Goal: Use online tool/utility: Utilize a website feature to perform a specific function

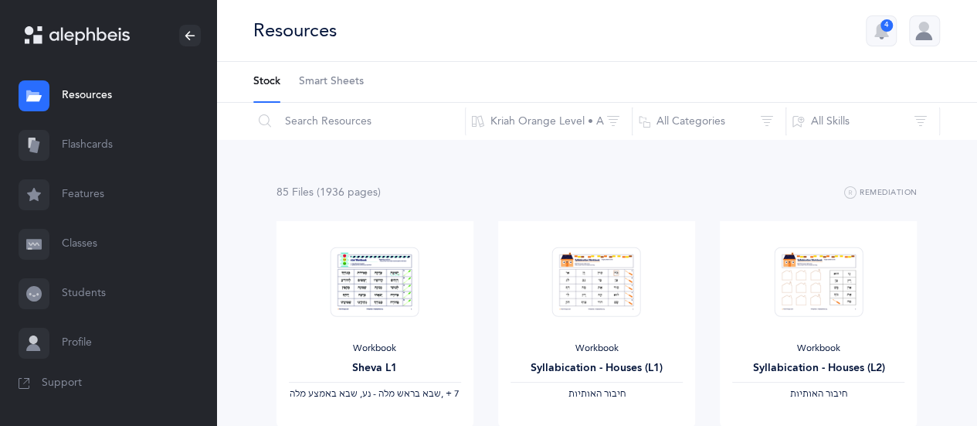
click at [76, 146] on link "Flashcards" at bounding box center [108, 145] width 216 height 49
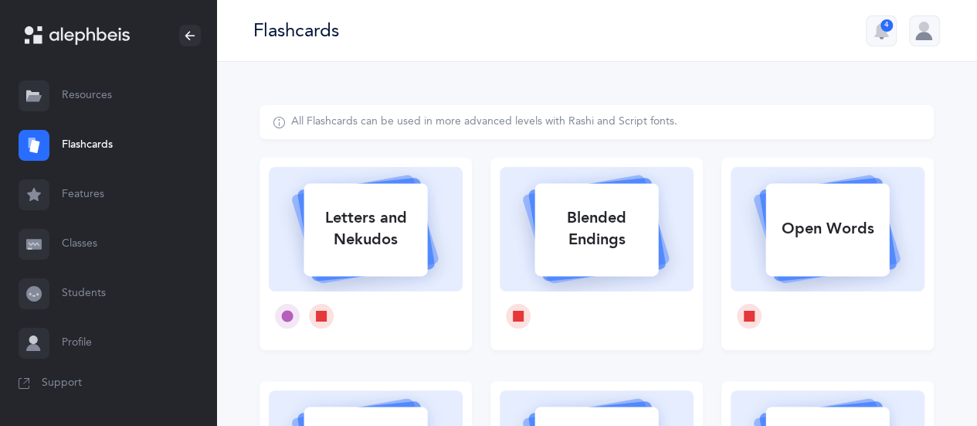
click at [414, 247] on div "Letters and Nekudos" at bounding box center [366, 229] width 124 height 62
select select
select select "single"
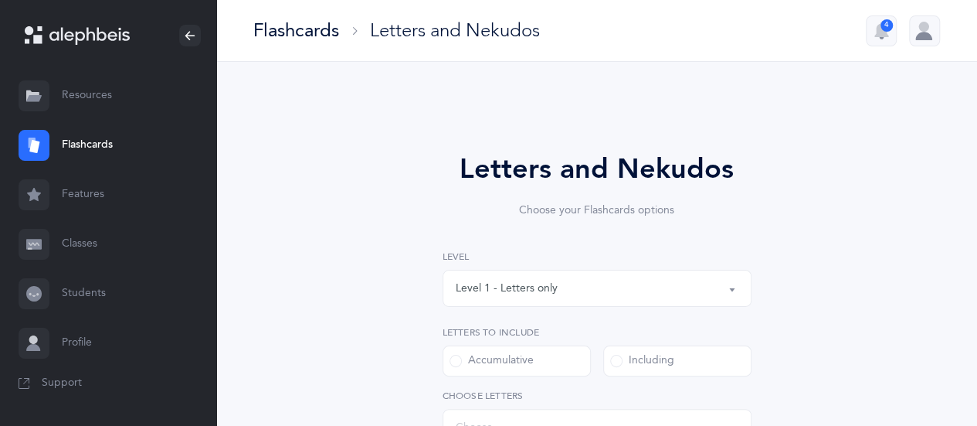
select select "27"
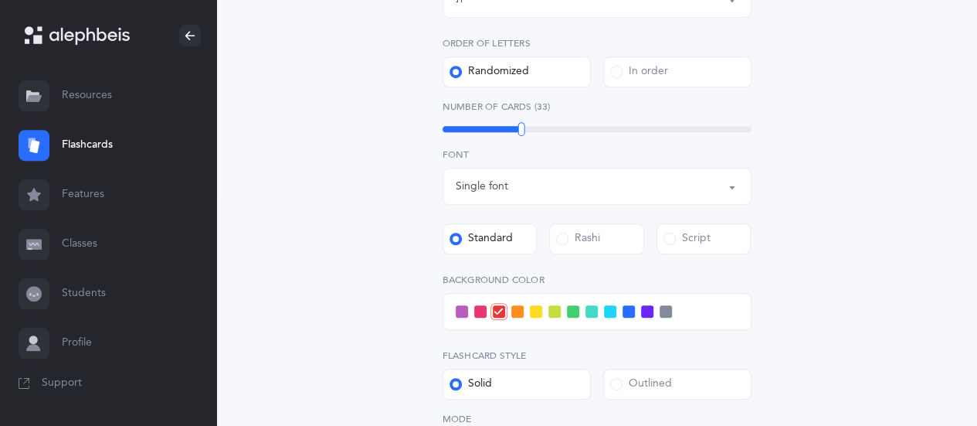
scroll to position [431, 0]
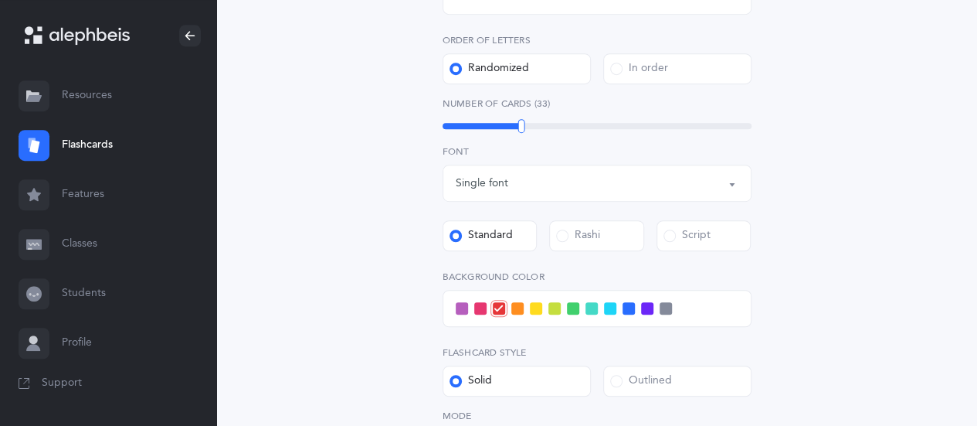
click at [610, 236] on label "Rashi" at bounding box center [596, 235] width 95 height 31
click at [0, 0] on input "Rashi" at bounding box center [0, 0] width 0 height 0
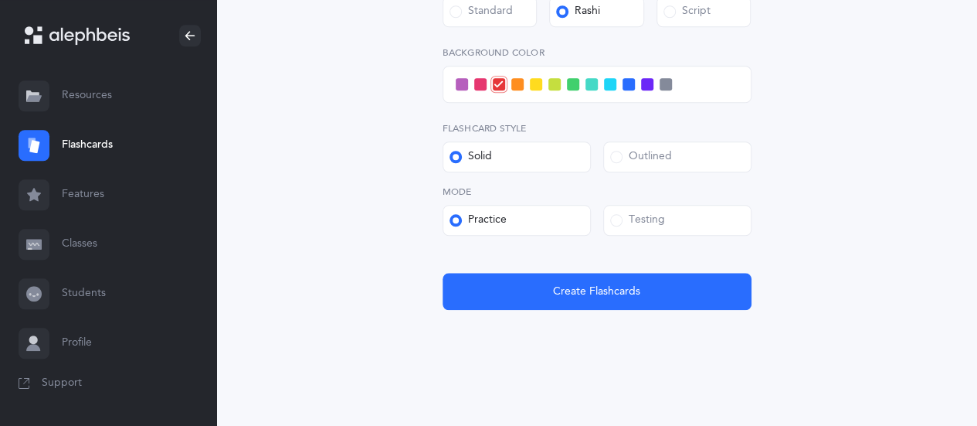
scroll to position [663, 0]
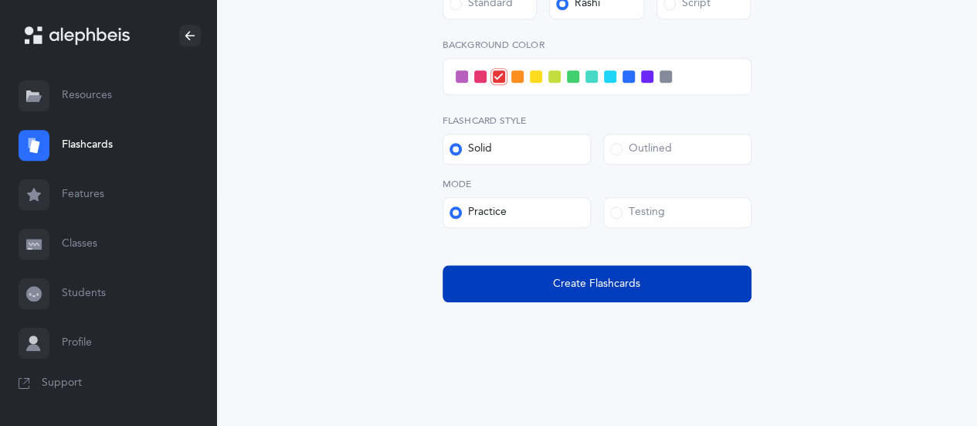
click at [684, 294] on button "Create Flashcards" at bounding box center [597, 283] width 309 height 37
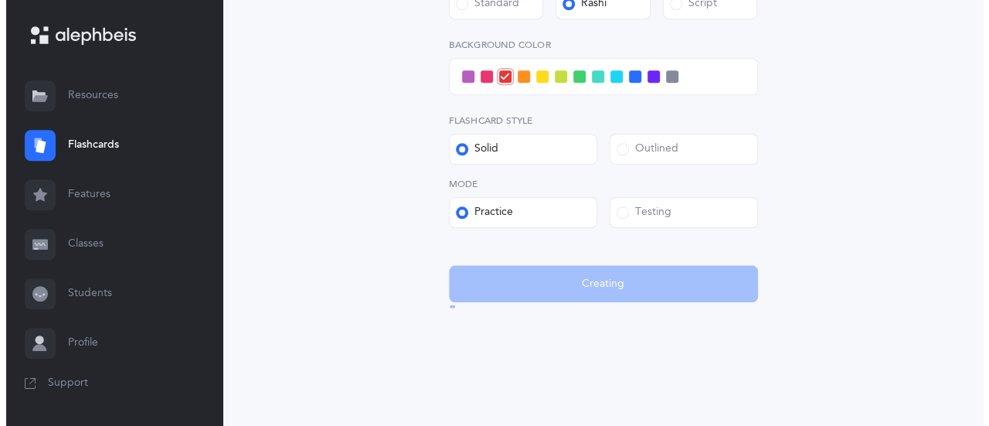
scroll to position [0, 0]
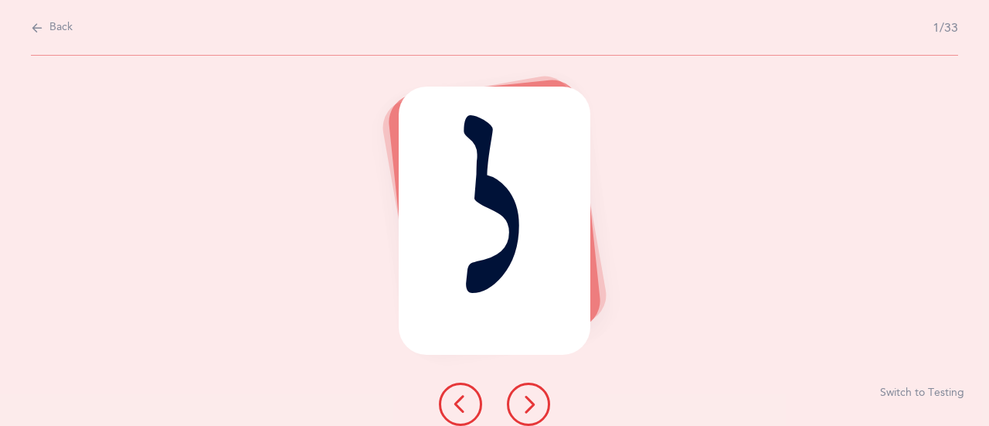
click at [523, 413] on icon at bounding box center [528, 404] width 19 height 19
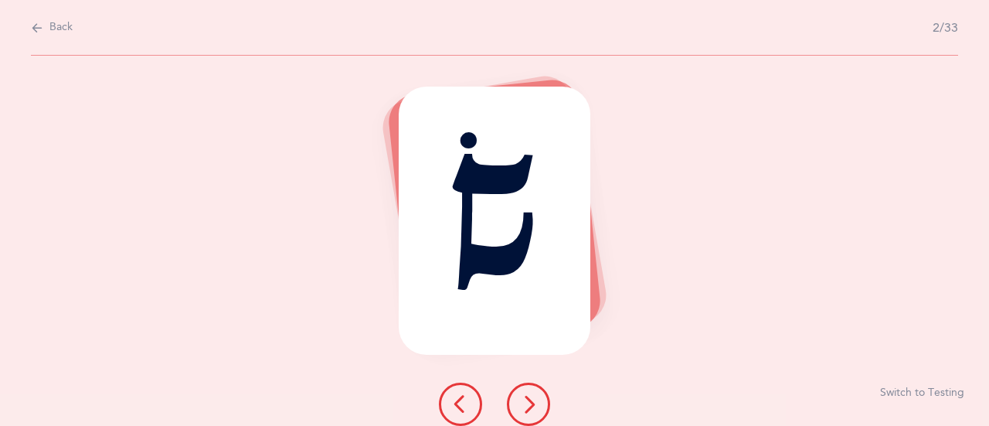
click at [523, 413] on icon at bounding box center [528, 404] width 19 height 19
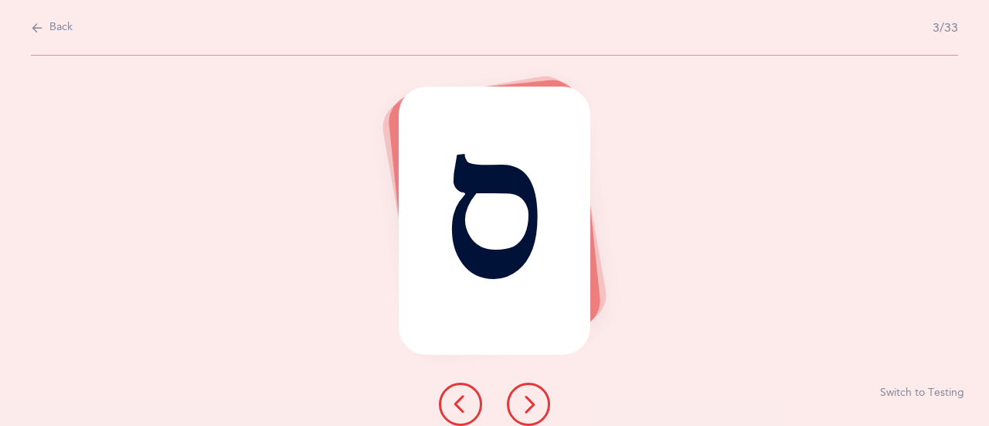
click at [523, 413] on icon at bounding box center [528, 404] width 19 height 19
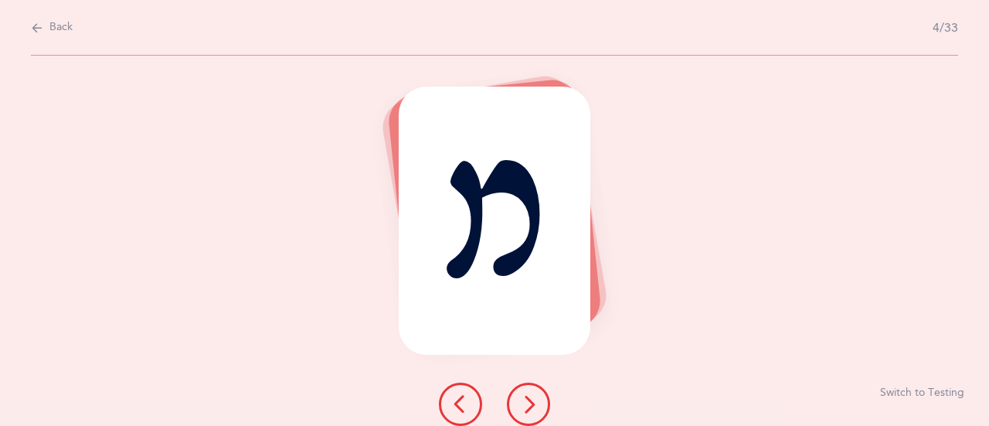
click at [523, 413] on icon at bounding box center [528, 404] width 19 height 19
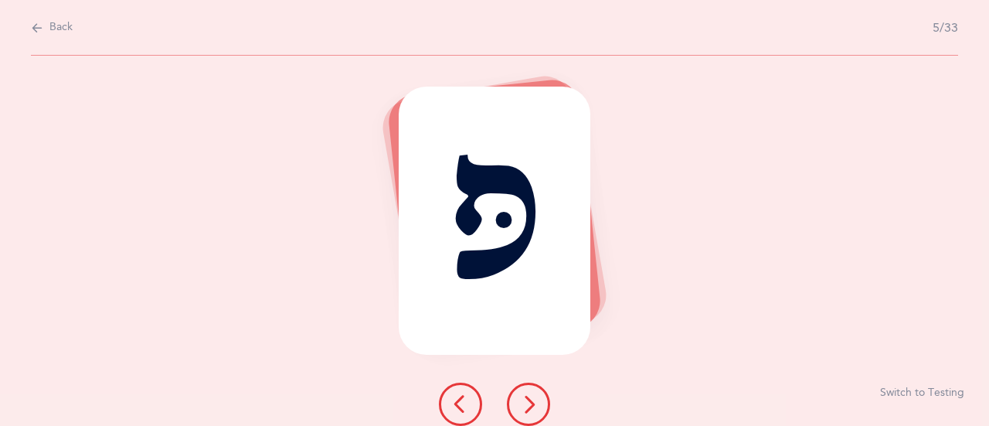
click at [523, 413] on icon at bounding box center [528, 404] width 19 height 19
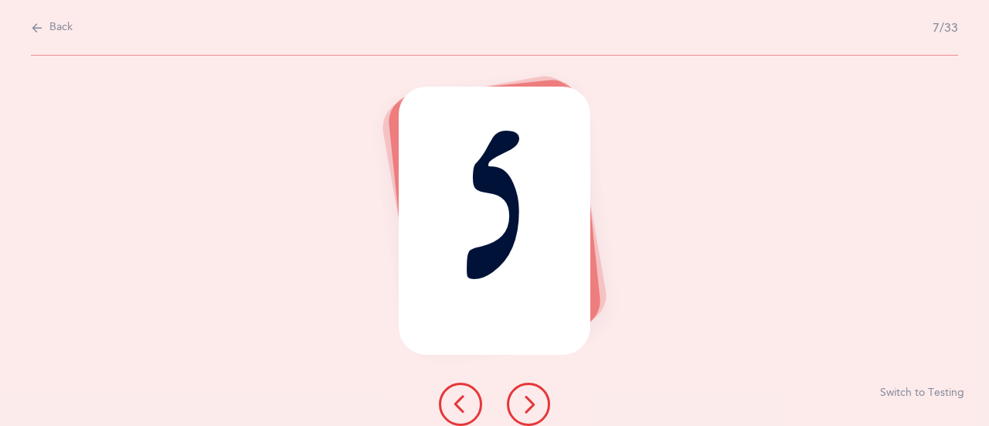
click at [523, 413] on icon at bounding box center [528, 404] width 19 height 19
